Goal: Task Accomplishment & Management: Use online tool/utility

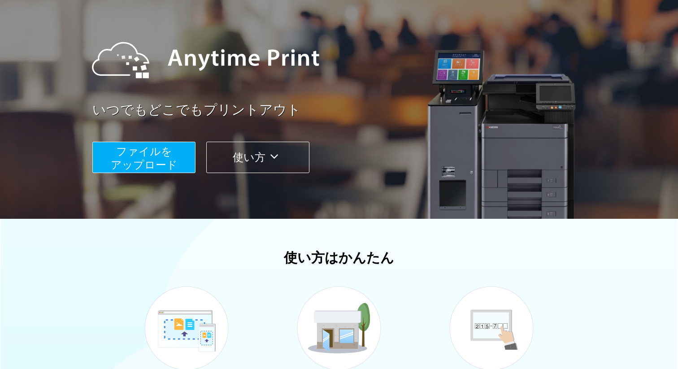
scroll to position [87, 0]
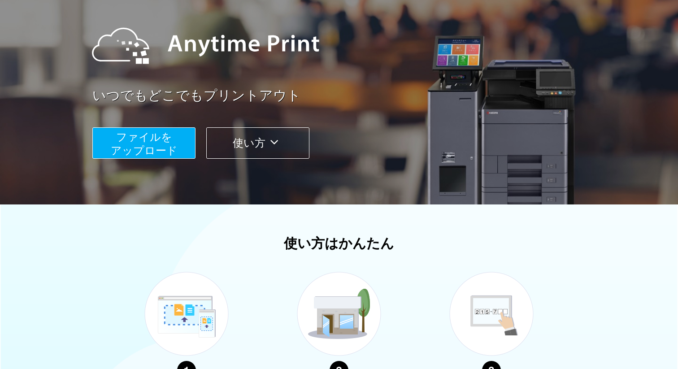
click at [137, 141] on span "ファイルを ​​アップロード" at bounding box center [144, 144] width 67 height 26
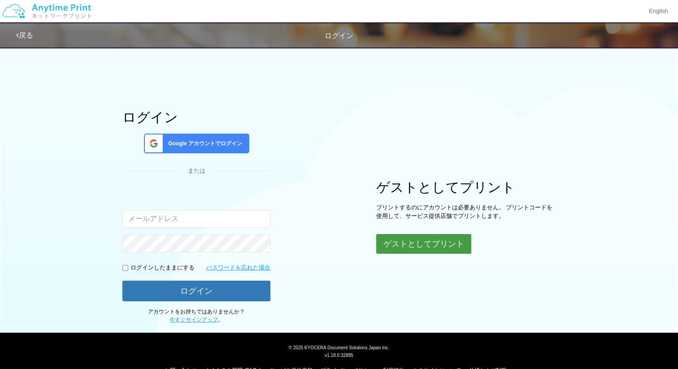
click at [395, 241] on button "ゲストとしてプリント" at bounding box center [423, 244] width 95 height 20
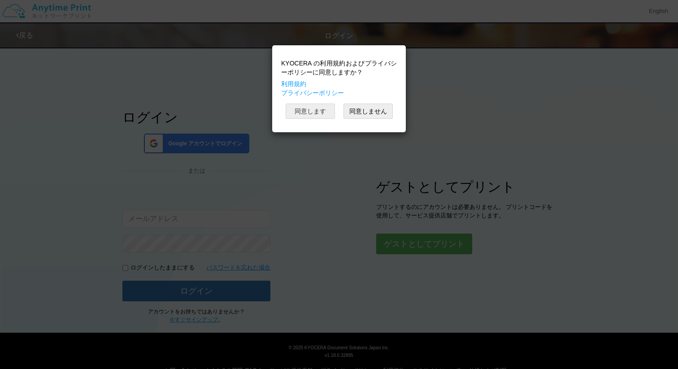
click at [309, 109] on button "同意します" at bounding box center [309, 111] width 49 height 15
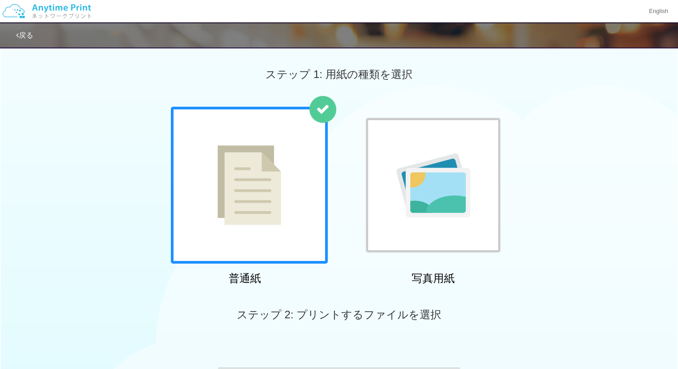
click at [310, 186] on div at bounding box center [249, 185] width 157 height 157
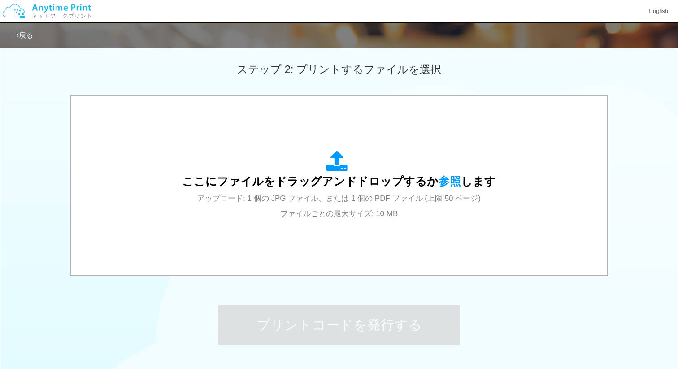
scroll to position [255, 0]
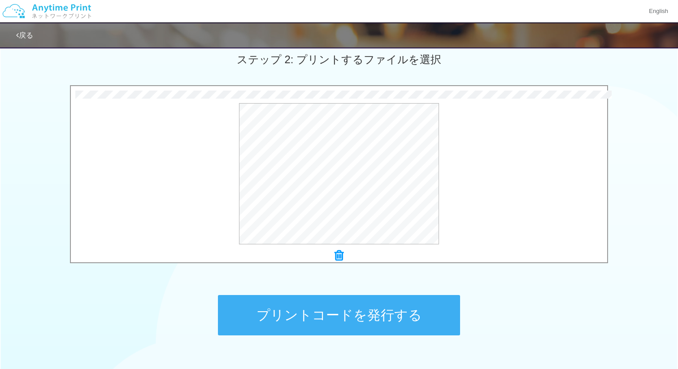
click at [163, 285] on div "ステップ 1: 用紙の種類を選択 普通紙 写真用紙 普通紙 写真用紙 previous next slide 1 of 2 comma.current.act…" at bounding box center [339, 74] width 678 height 575
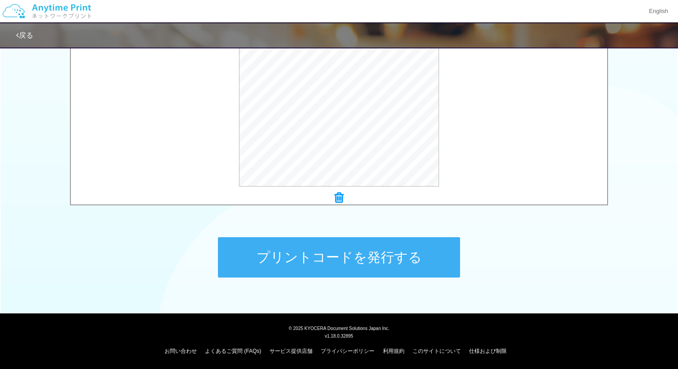
click at [284, 256] on button "プリントコードを発行する" at bounding box center [339, 257] width 242 height 40
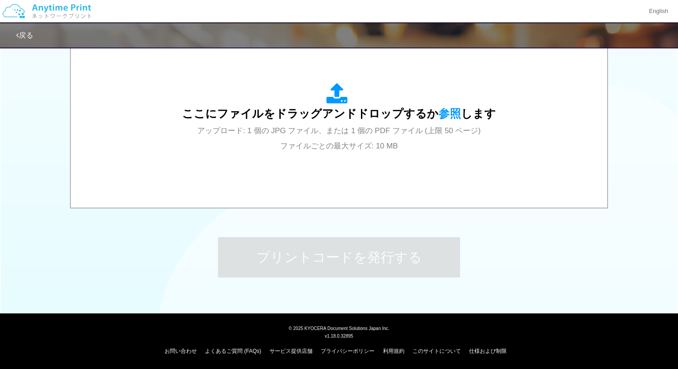
scroll to position [0, 0]
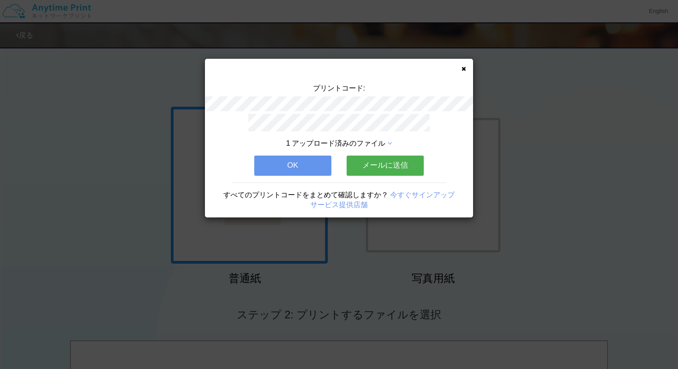
click at [367, 164] on button "メールに送信" at bounding box center [384, 166] width 77 height 20
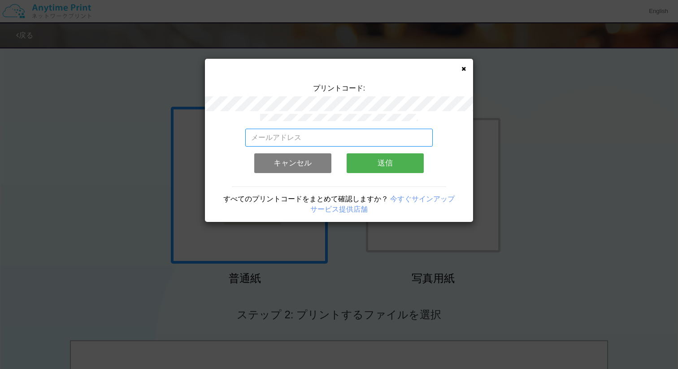
click at [337, 141] on input "email" at bounding box center [339, 138] width 188 height 18
type input "[EMAIL_ADDRESS][DOMAIN_NAME]"
click at [384, 163] on button "送信" at bounding box center [384, 163] width 77 height 20
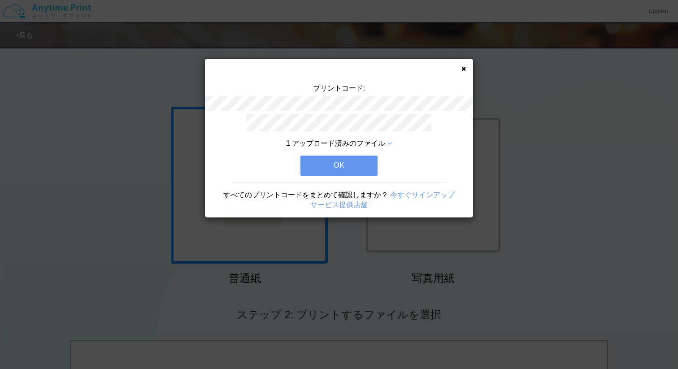
click at [365, 166] on button "OK" at bounding box center [338, 166] width 77 height 20
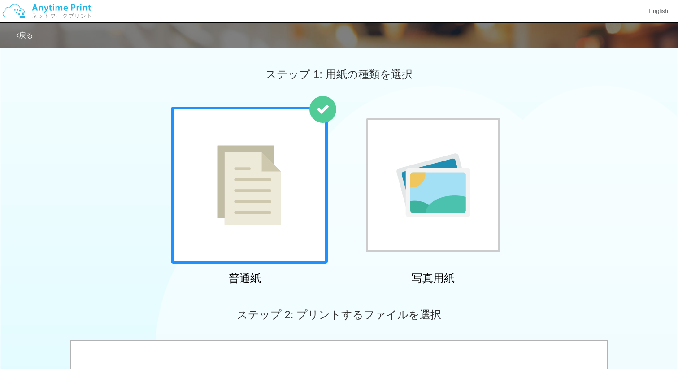
scroll to position [313, 0]
